Goal: Check status: Check status

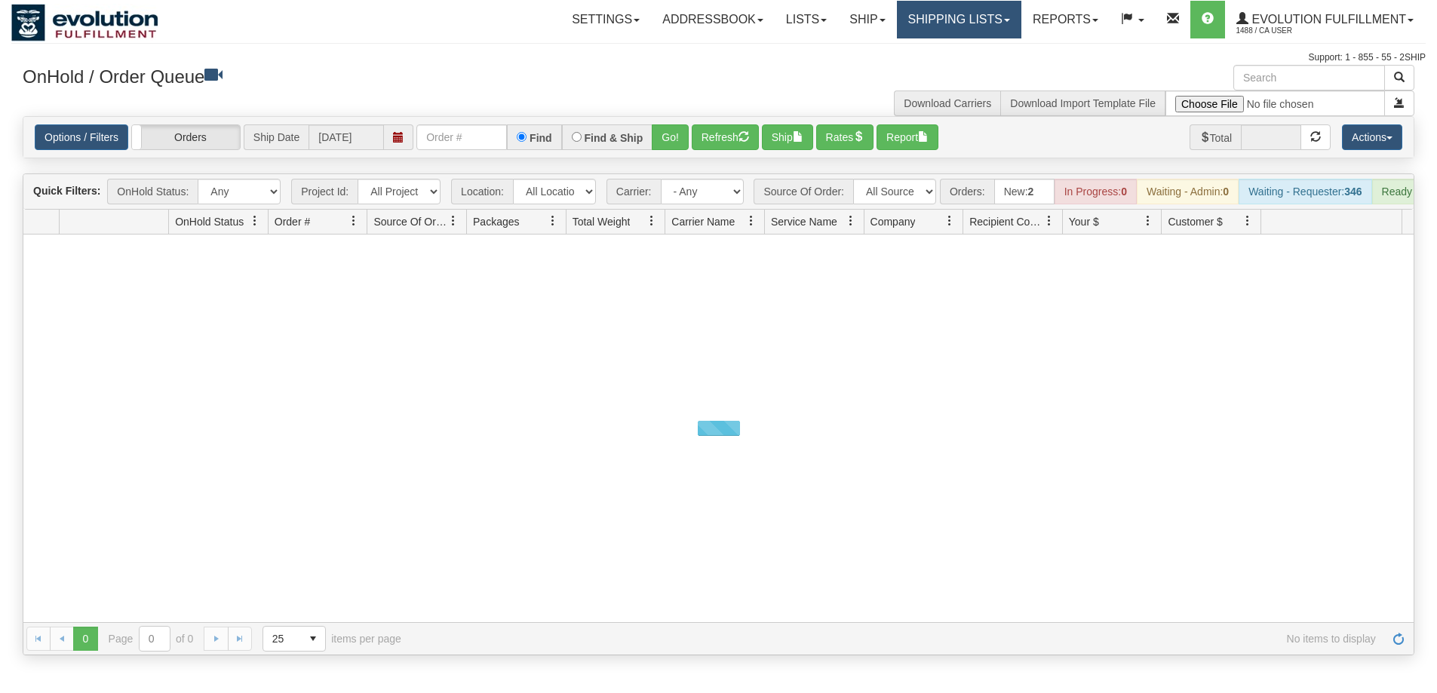
click at [904, 23] on link "Shipping lists" at bounding box center [959, 20] width 124 height 38
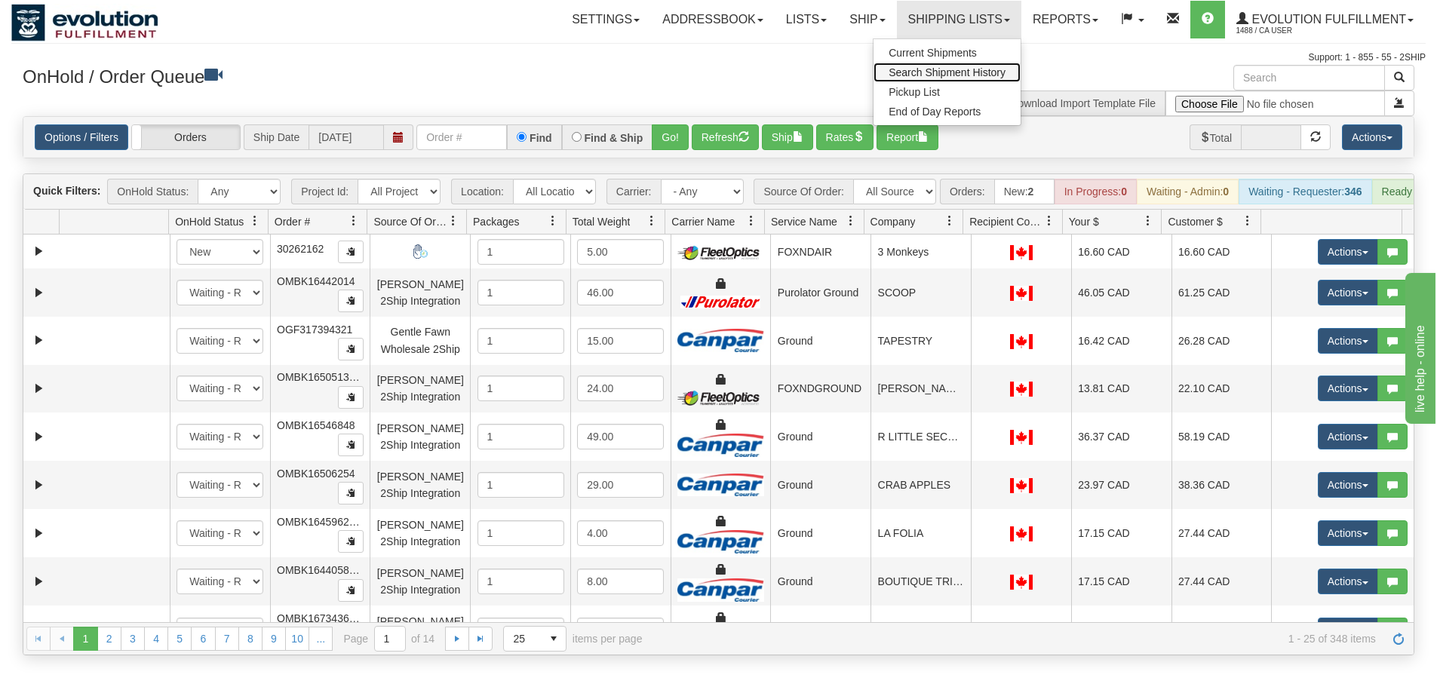
click at [928, 74] on span "Search Shipment History" at bounding box center [947, 72] width 117 height 12
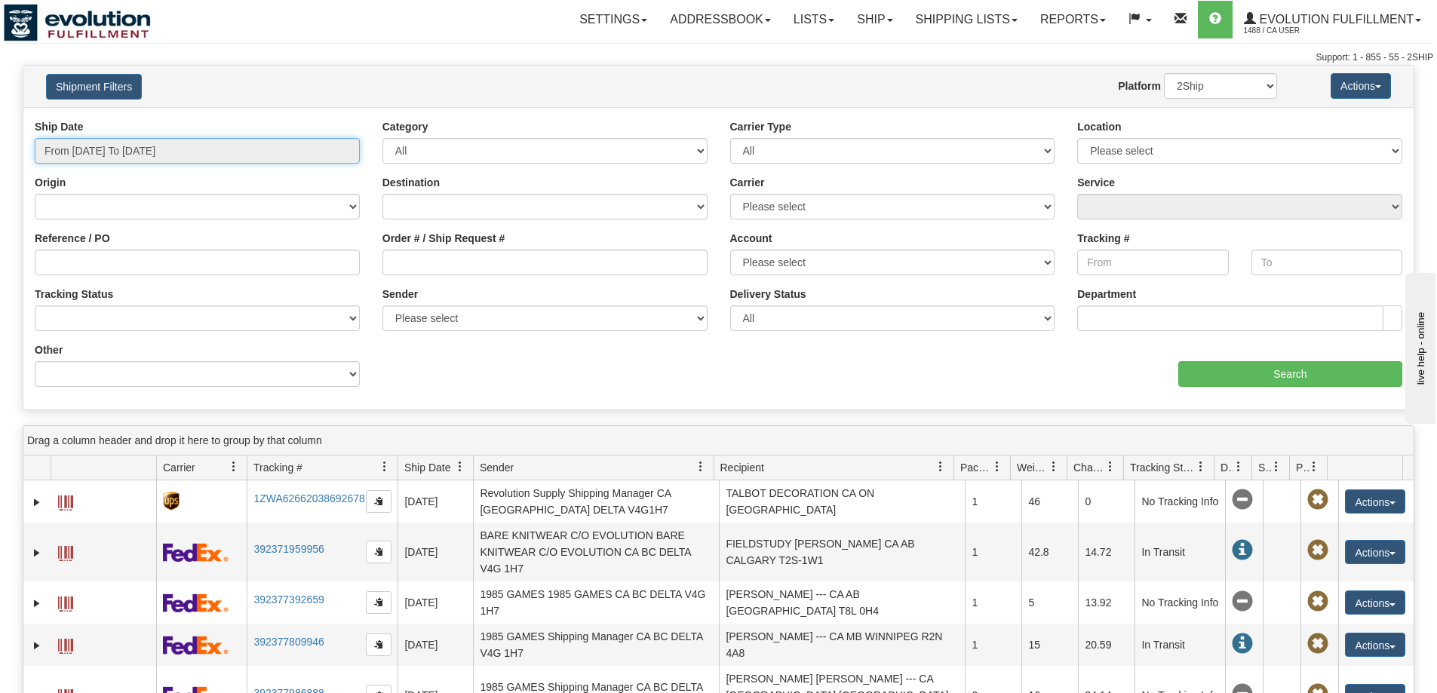
click at [167, 159] on input "From 08/21/2025 To 08/22/2025" at bounding box center [197, 151] width 325 height 26
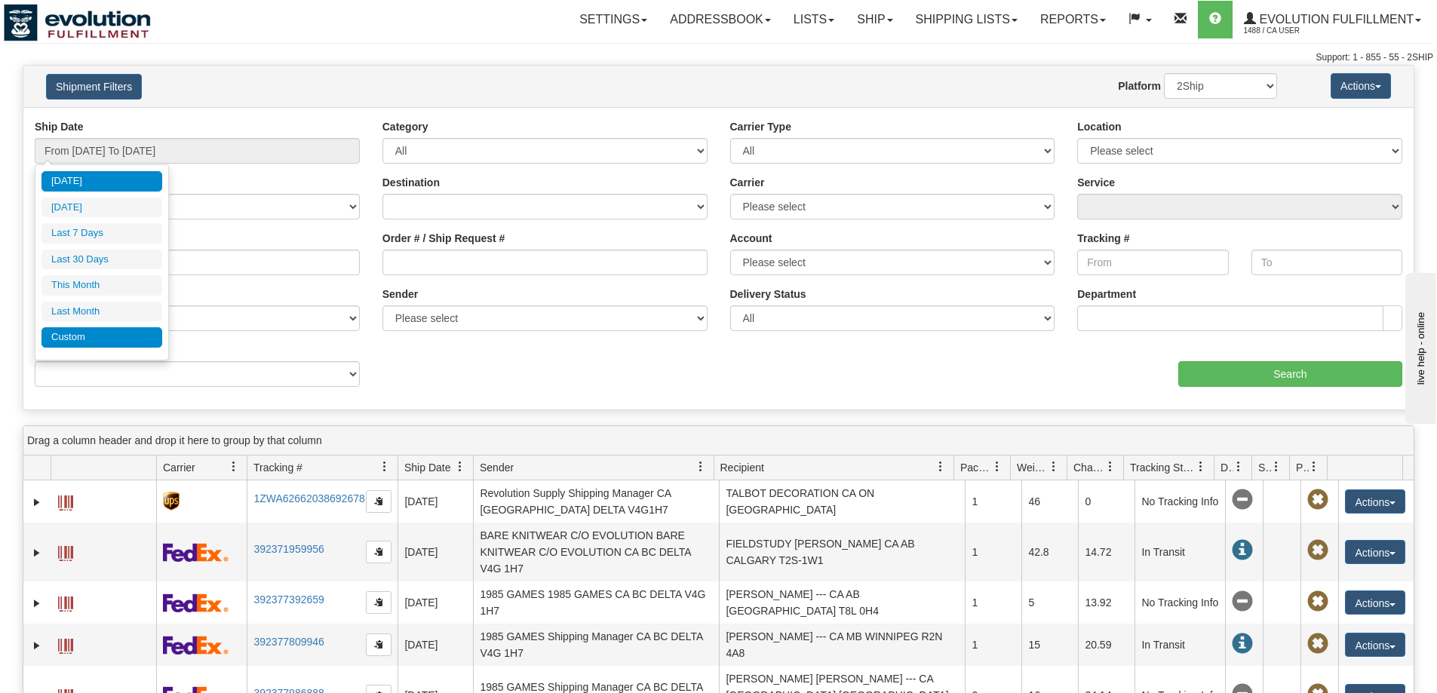
click at [75, 337] on li "Custom" at bounding box center [101, 337] width 121 height 20
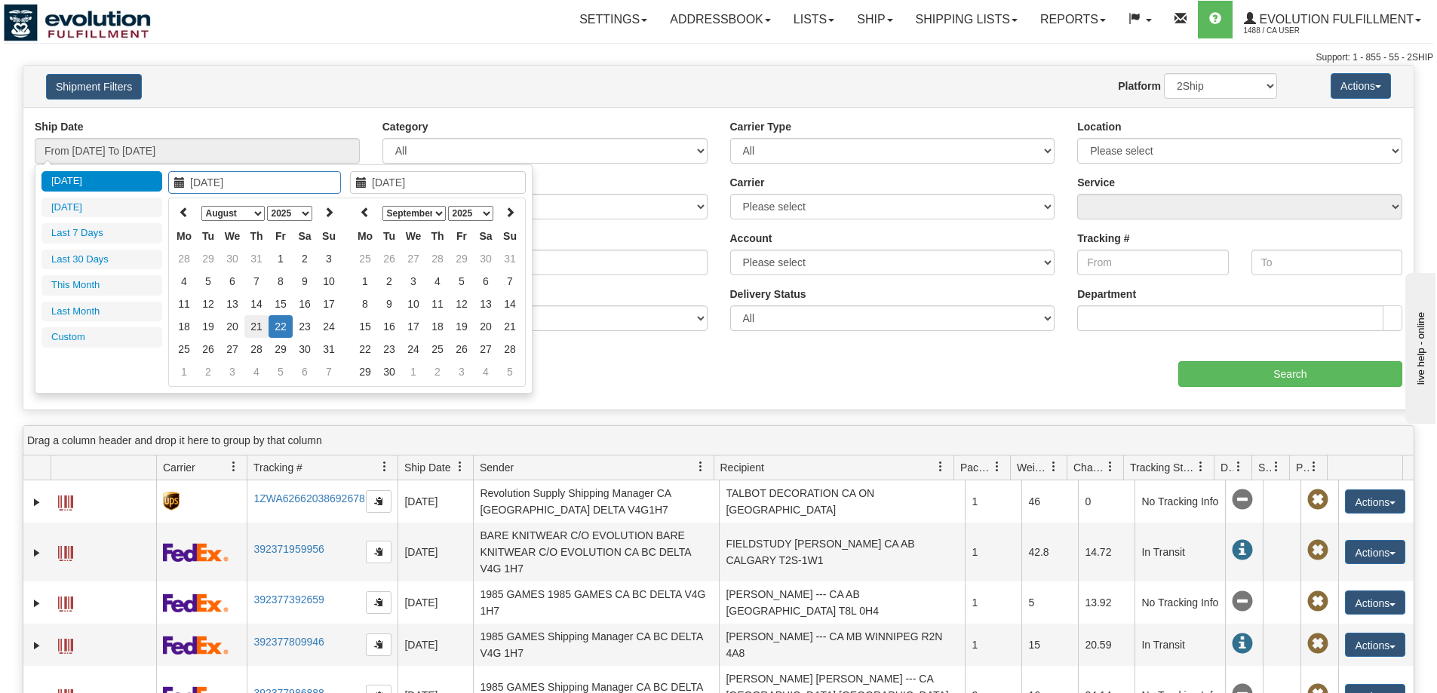
type input "08/21/2025"
click at [248, 328] on td "21" at bounding box center [256, 326] width 24 height 23
type input "08/21/2025"
click at [247, 328] on td "21" at bounding box center [256, 326] width 24 height 23
type input "From 08/21/2025 To 08/21/2025"
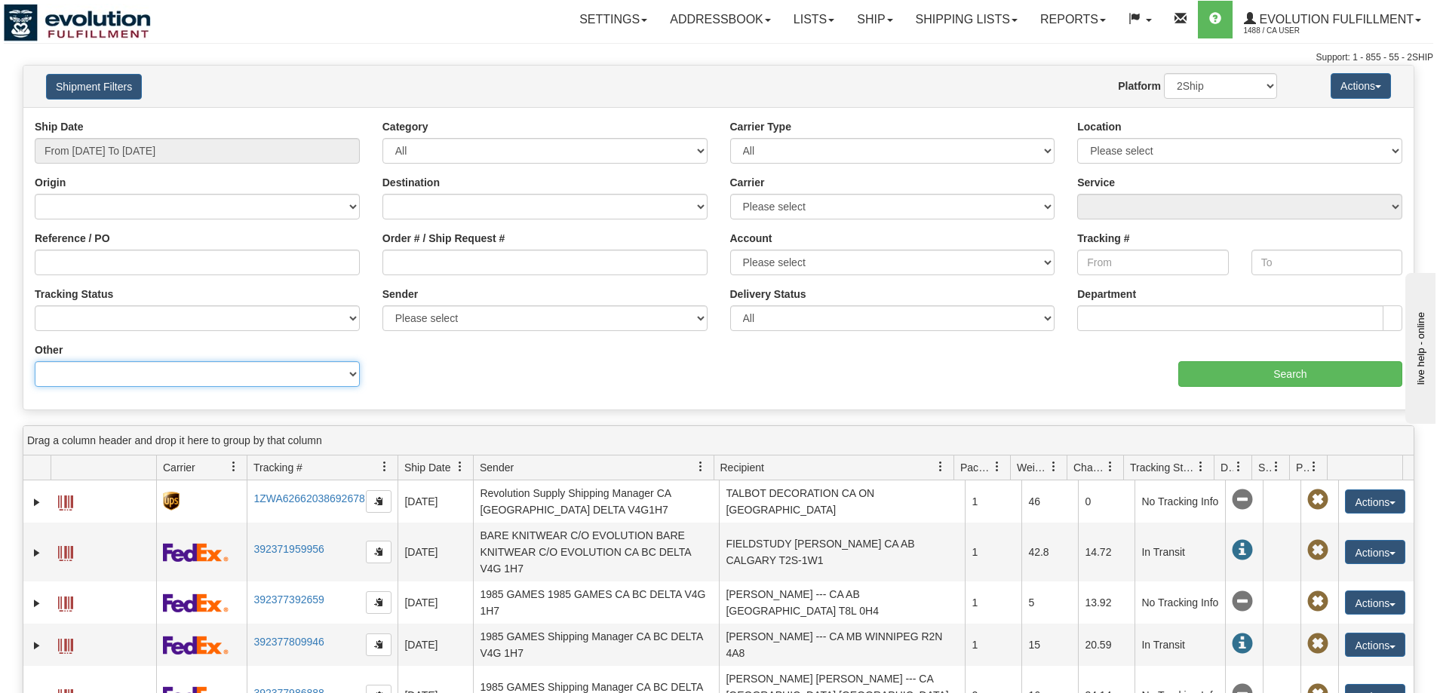
click at [256, 380] on select "Billing Account # Billing Type BOL # (LTL) Commodity Or Documents Consolidation…" at bounding box center [197, 374] width 325 height 26
select select "Recipient_Company"
click at [35, 361] on select "Billing Account # Billing Type BOL # (LTL) Commodity Or Documents Consolidation…" at bounding box center [197, 374] width 325 height 26
click at [407, 367] on input "Value" at bounding box center [544, 374] width 325 height 26
paste input "BALIN WARREN XPXNFA"
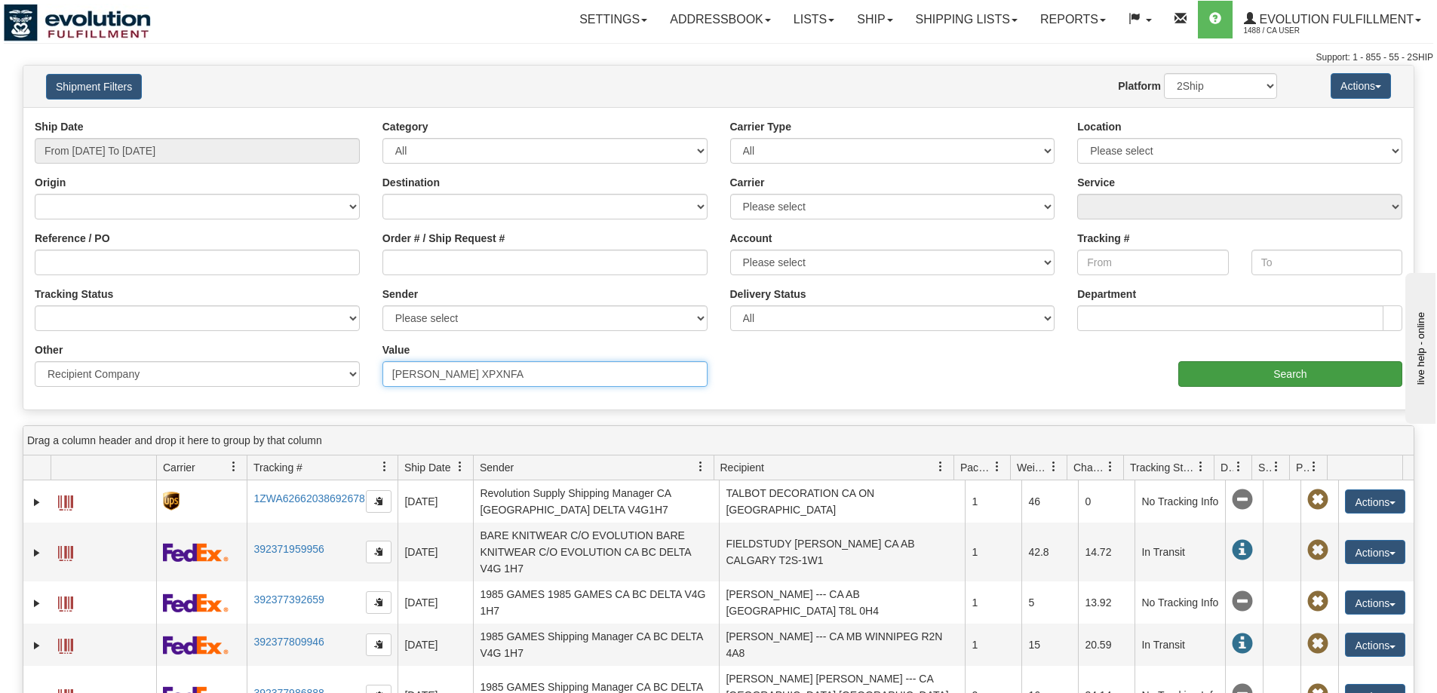
type input "BALIN WARREN XPXNFA"
click at [1285, 373] on input "Search" at bounding box center [1290, 374] width 224 height 26
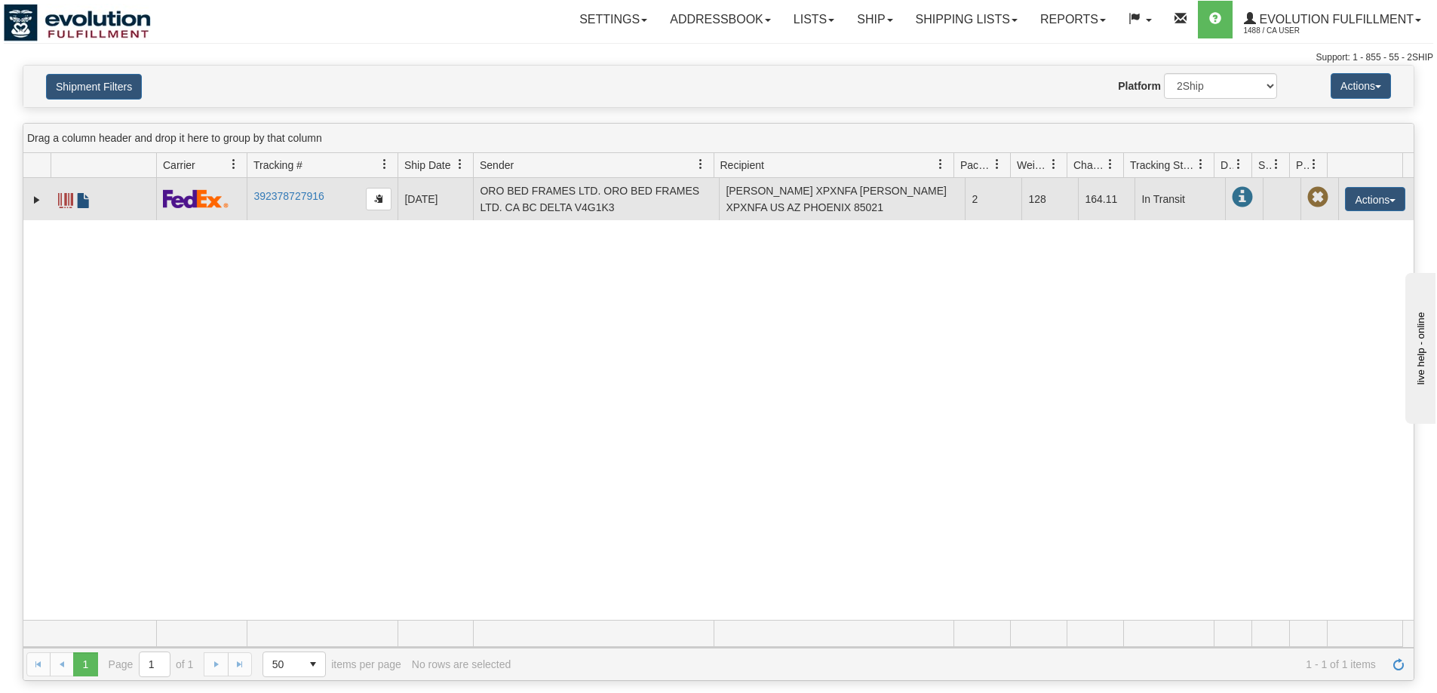
click at [83, 202] on span at bounding box center [83, 200] width 15 height 15
